Goal: Check status: Check status

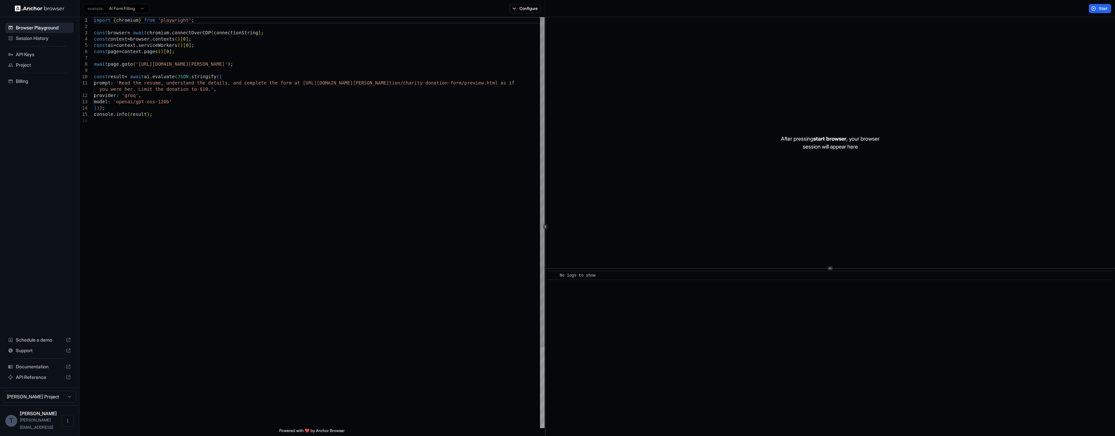
drag, startPoint x: 67, startPoint y: 25, endPoint x: -22, endPoint y: -27, distance: 102.8
click at [94, 17] on div "import { chromium } from 'playwright' ; const browser = await chromium . connec…" at bounding box center [319, 273] width 451 height 512
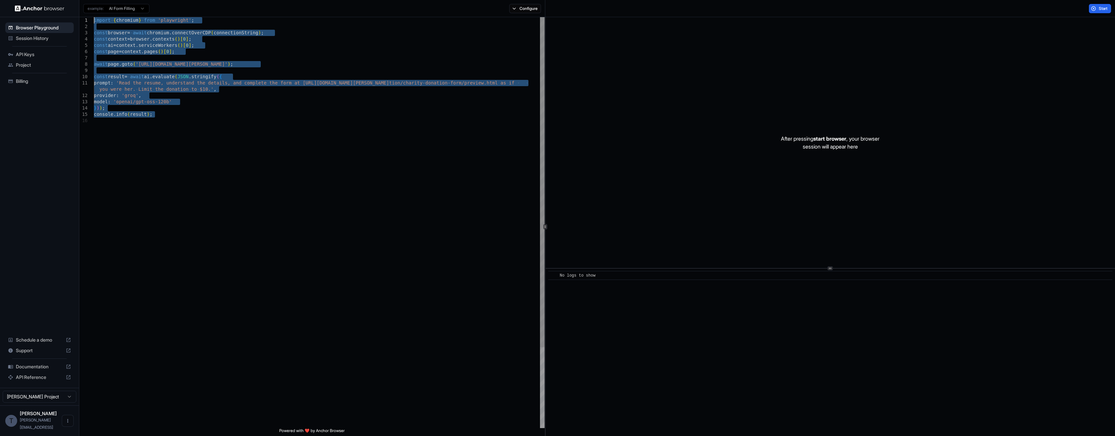
type textarea "**********"
click at [232, 138] on div "import { chromium } from 'playwright' ; const browser = await chromium . connec…" at bounding box center [319, 273] width 451 height 512
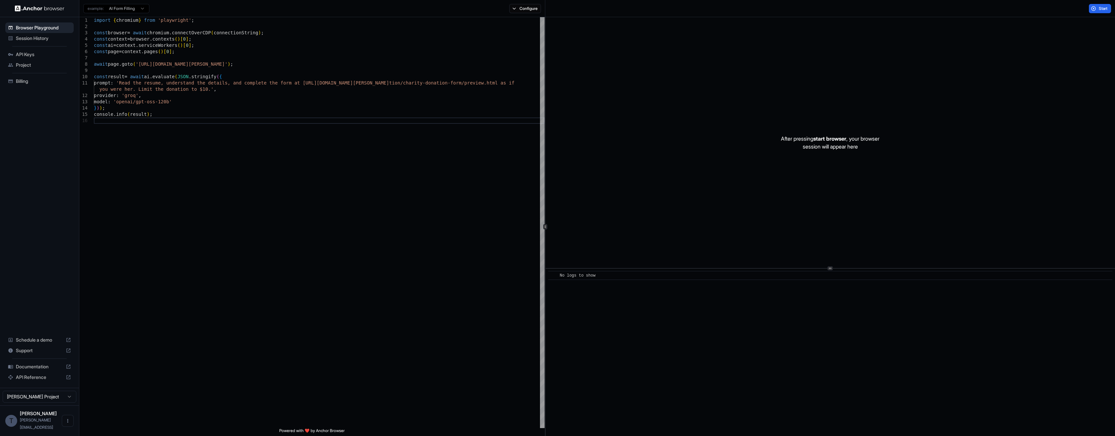
click at [47, 5] on img at bounding box center [40, 8] width 50 height 6
click at [42, 43] on div "Session History" at bounding box center [39, 38] width 68 height 11
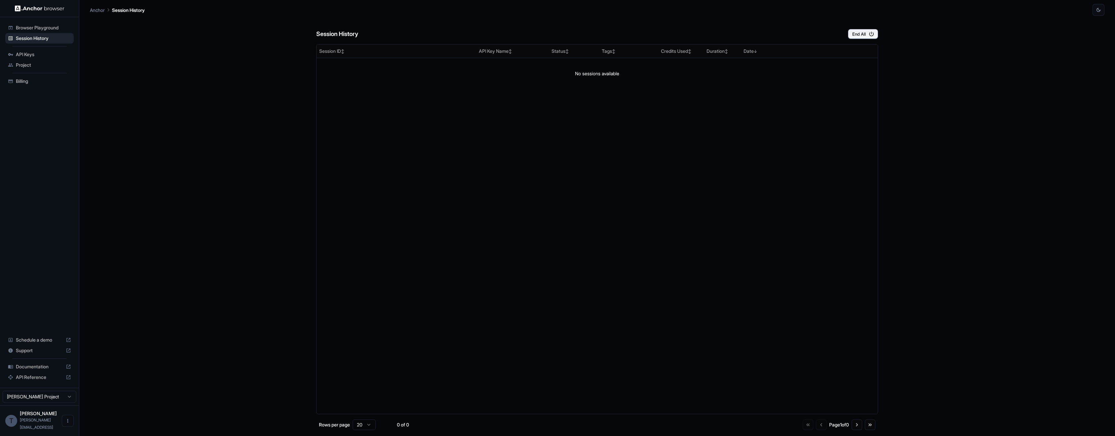
click at [47, 53] on span "API Keys" at bounding box center [43, 54] width 55 height 7
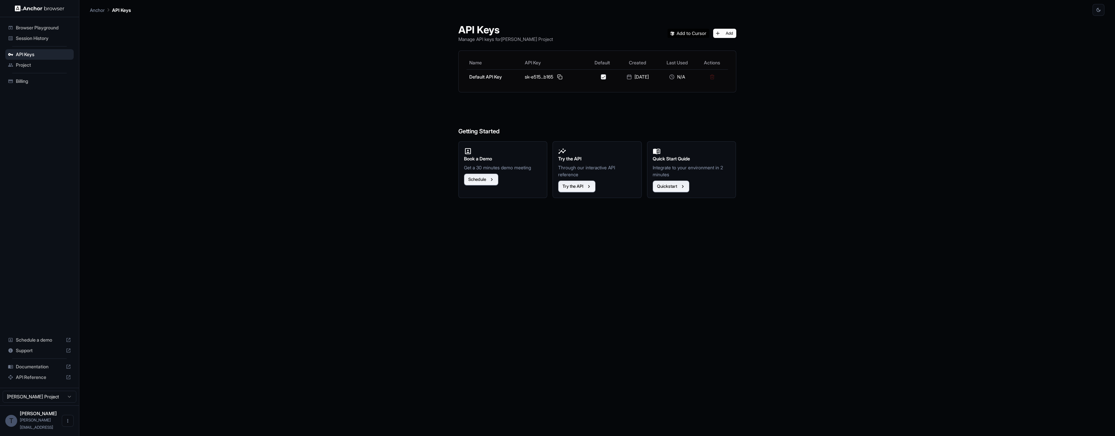
click at [49, 63] on span "Project" at bounding box center [43, 65] width 55 height 7
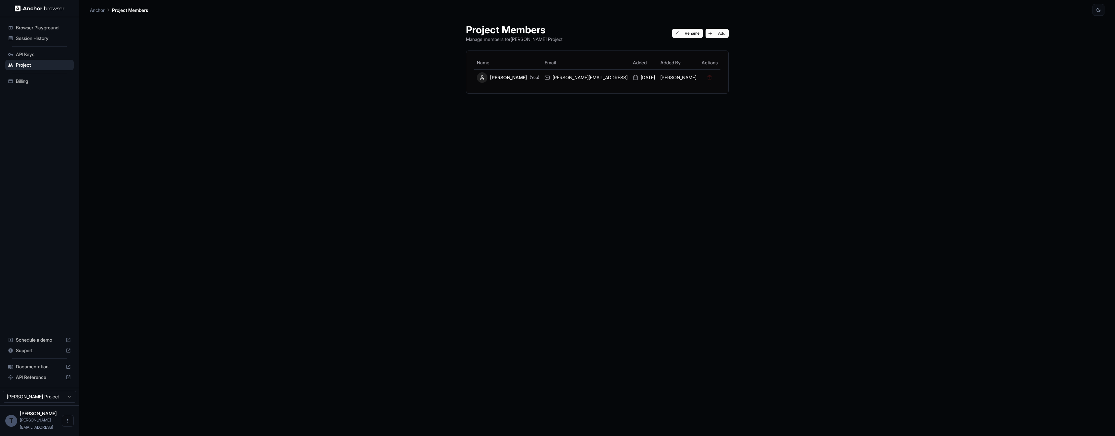
click at [289, 95] on div "Project Members Manage members for Tom Diacono Project Rename Add Name Email Ad…" at bounding box center [597, 226] width 1014 height 421
click at [65, 424] on icon "Open menu" at bounding box center [67, 421] width 5 height 5
click at [64, 428] on icon at bounding box center [65, 425] width 7 height 7
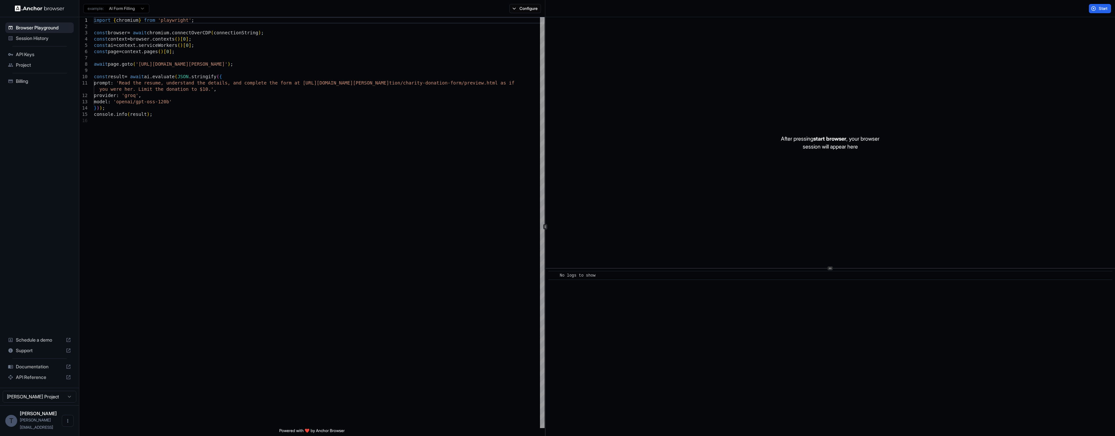
click at [24, 406] on html "Browser Playground Session History API Keys Project Billing Schedule a demo Sup…" at bounding box center [557, 218] width 1115 height 436
type textarea "**********"
click at [255, 182] on div "import { chromium } from 'playwright' ; const browser = await chromium . connec…" at bounding box center [319, 273] width 451 height 512
click at [50, 38] on span "Session History" at bounding box center [43, 38] width 55 height 7
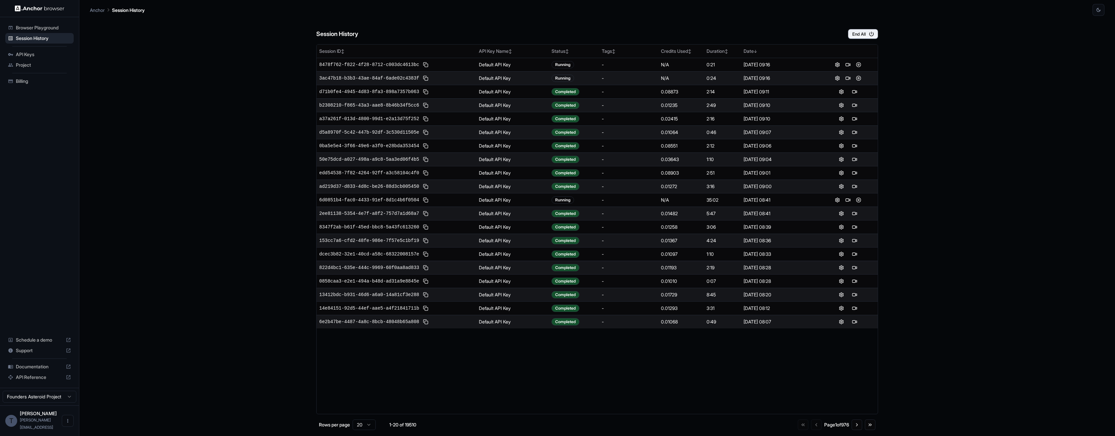
click at [223, 114] on div "Session History End All Session ID ↕ API Key Name ↕ Status ↕ Tags ↕ Credits Use…" at bounding box center [597, 226] width 1014 height 421
click at [671, 213] on div "0.08903" at bounding box center [681, 213] width 40 height 7
click at [779, 213] on div "[DATE] 09:01" at bounding box center [779, 213] width 72 height 7
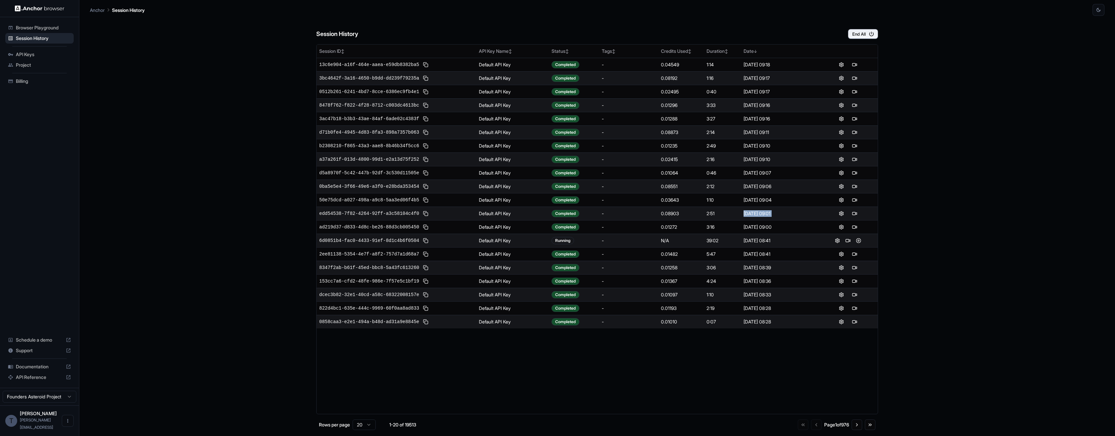
click at [780, 213] on div "[DATE] 09:01" at bounding box center [779, 213] width 72 height 7
click at [840, 214] on button at bounding box center [841, 214] width 8 height 8
click at [778, 216] on div "[DATE] 09:01" at bounding box center [779, 213] width 72 height 7
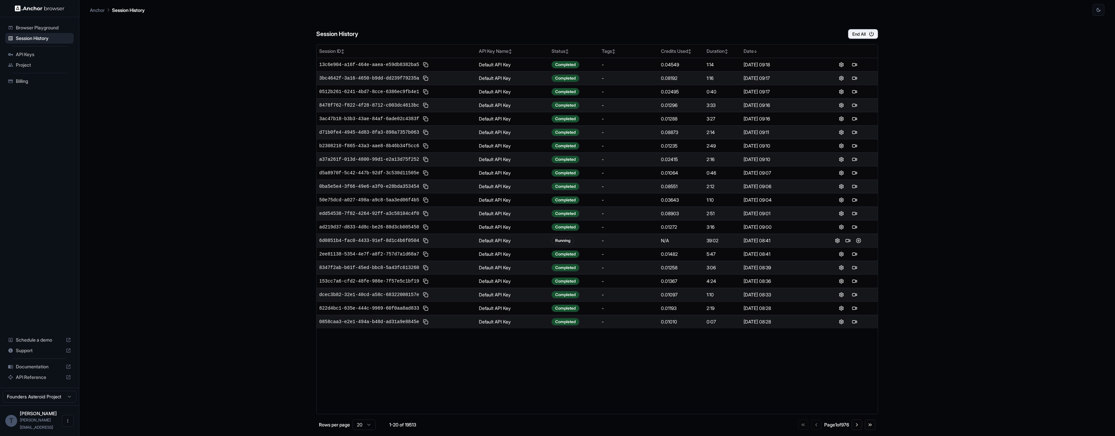
click at [778, 216] on div "[DATE] 09:01" at bounding box center [779, 213] width 72 height 7
click at [787, 218] on td "[DATE] 09:01" at bounding box center [779, 214] width 77 height 14
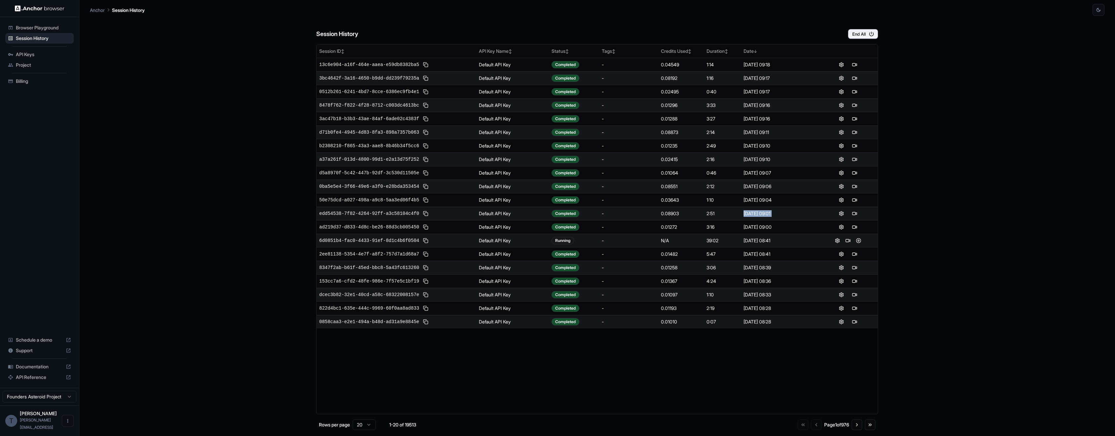
click at [787, 218] on td "[DATE] 09:01" at bounding box center [779, 214] width 77 height 14
click at [764, 212] on div "[DATE] 09:01" at bounding box center [779, 213] width 72 height 7
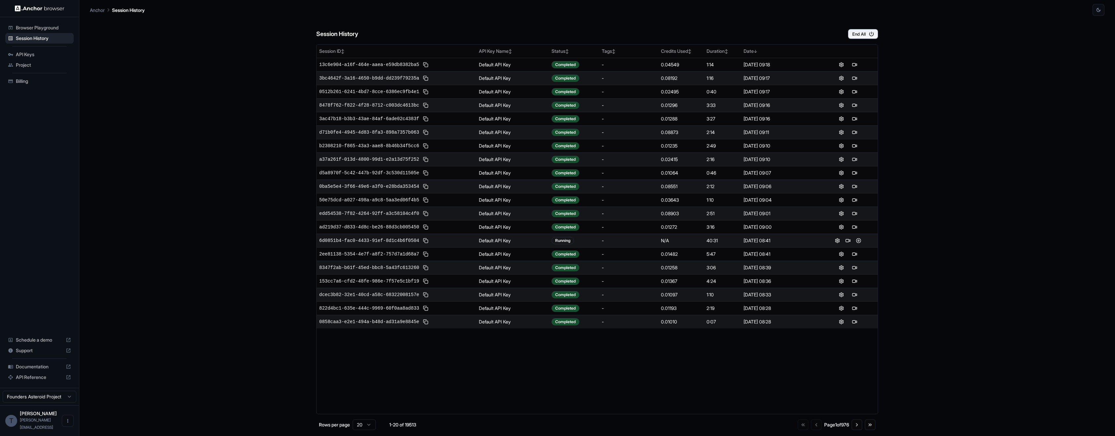
drag, startPoint x: 925, startPoint y: 176, endPoint x: 923, endPoint y: 174, distance: 3.4
click at [923, 174] on div "Session History End All Session ID ↕ API Key Name ↕ Status ↕ Tags ↕ Credits Use…" at bounding box center [597, 226] width 1014 height 421
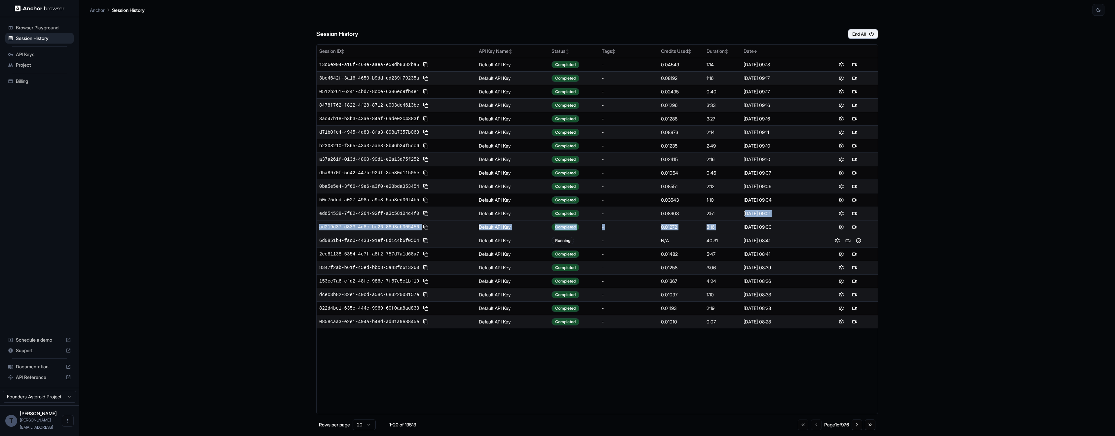
drag, startPoint x: 747, startPoint y: 212, endPoint x: 798, endPoint y: 221, distance: 51.8
click at [798, 221] on tbody "13c6e904-a16f-464e-aaea-e59db8382ba5 Default API Key Completed - 0.04549 1:14 […" at bounding box center [597, 193] width 561 height 271
click at [796, 214] on div "[DATE] 09:01" at bounding box center [779, 213] width 72 height 7
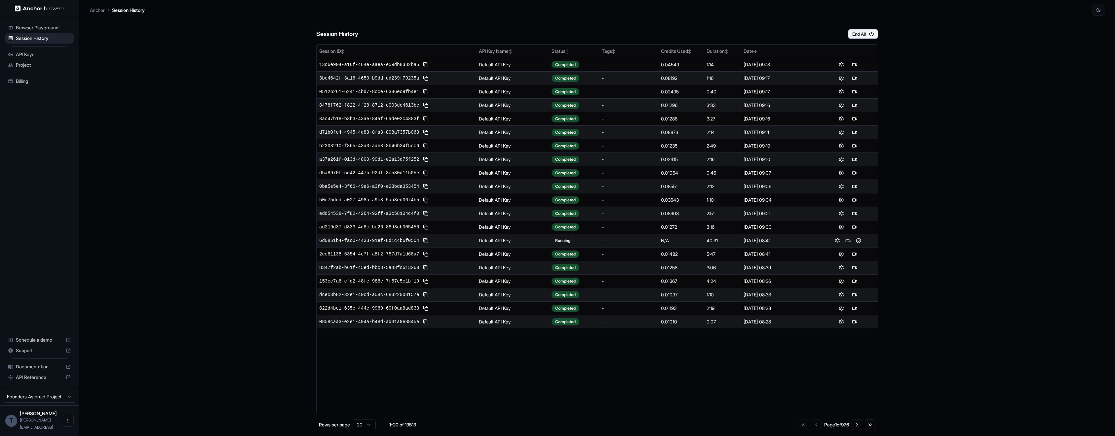
click at [520, 20] on div "Session History End All" at bounding box center [597, 27] width 562 height 23
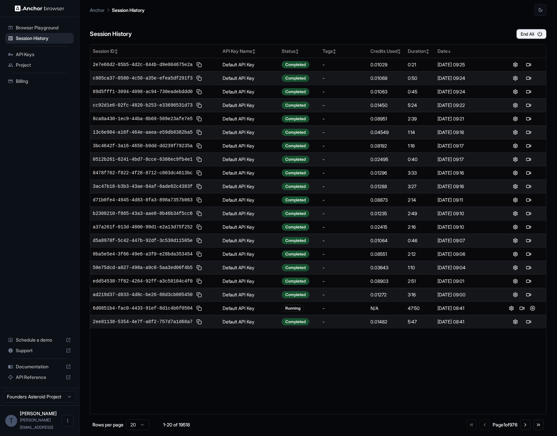
click at [283, 18] on div "Session History End All" at bounding box center [318, 27] width 457 height 23
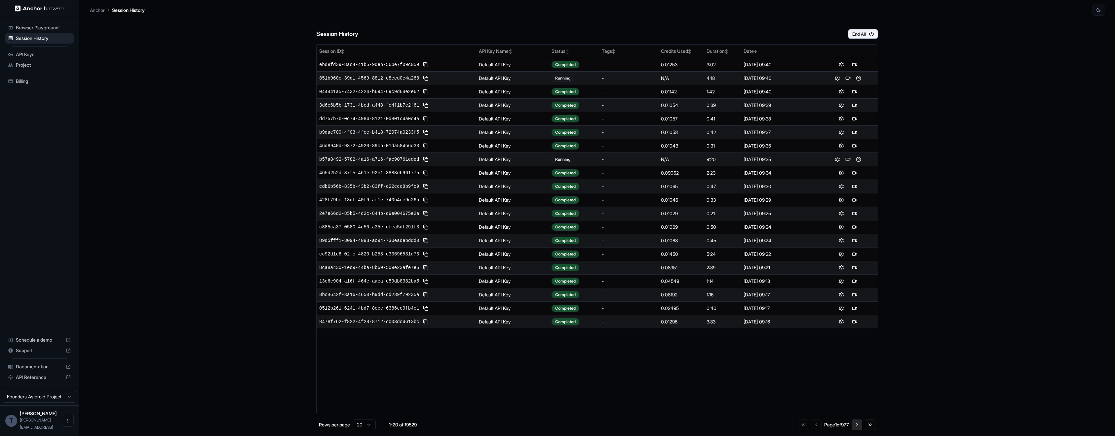
click at [853, 428] on button "Go to next page" at bounding box center [856, 425] width 11 height 11
